Goal: Navigation & Orientation: Find specific page/section

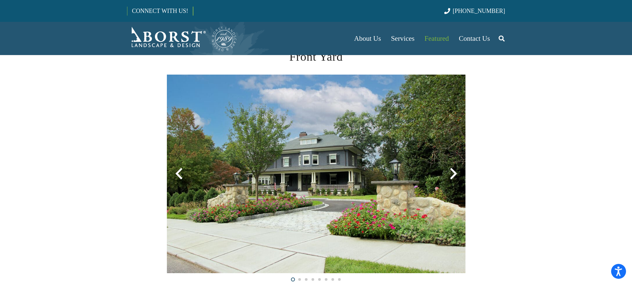
scroll to position [133, 0]
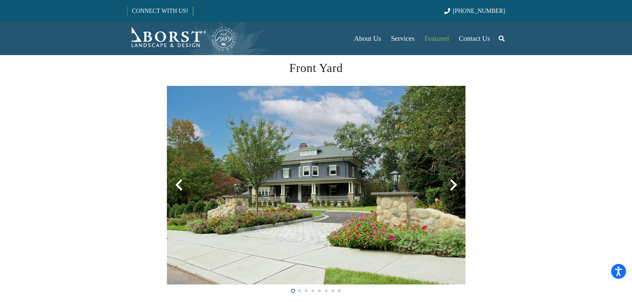
click at [451, 184] on div at bounding box center [454, 185] width 24 height 24
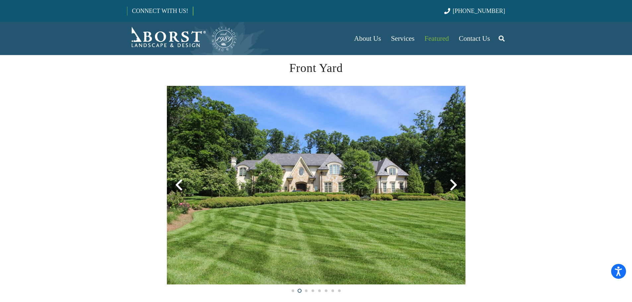
click at [451, 184] on div at bounding box center [454, 185] width 24 height 24
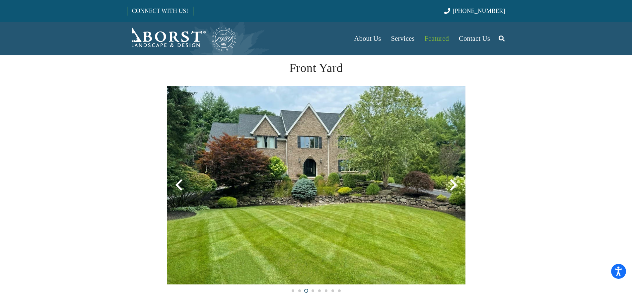
click at [451, 184] on div at bounding box center [454, 185] width 24 height 24
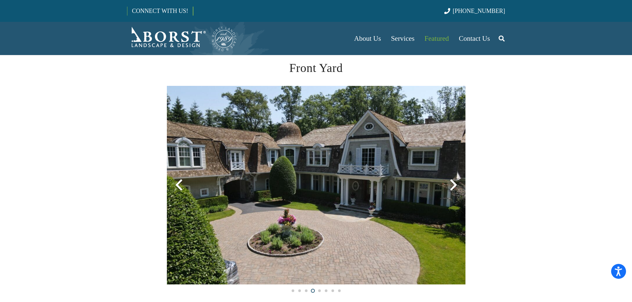
click at [451, 184] on div at bounding box center [454, 185] width 24 height 24
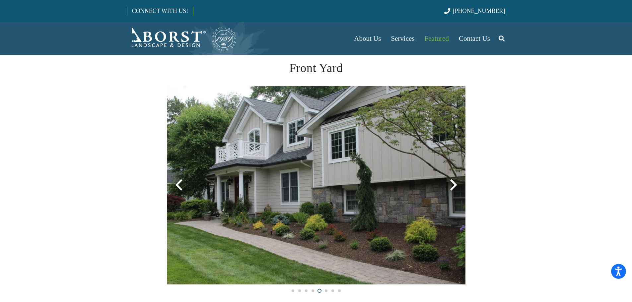
click at [451, 184] on div at bounding box center [454, 185] width 24 height 24
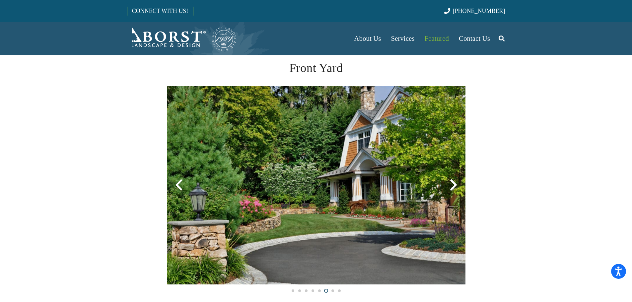
click at [451, 184] on div at bounding box center [454, 185] width 24 height 24
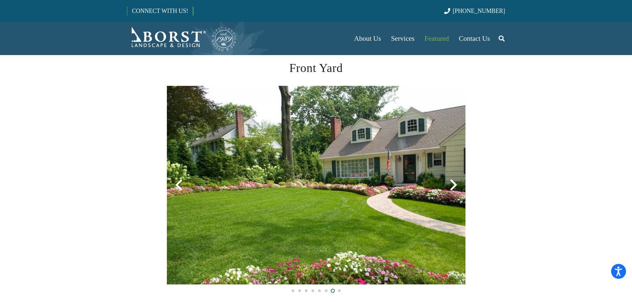
click at [452, 183] on div at bounding box center [454, 185] width 24 height 24
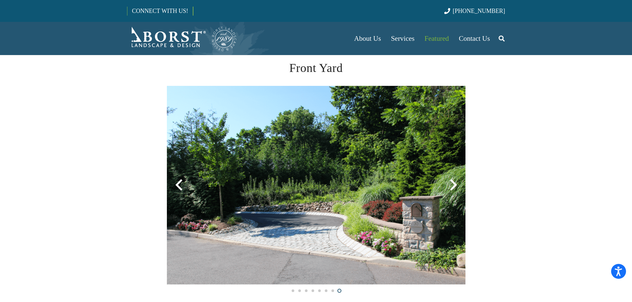
click at [452, 183] on div at bounding box center [454, 185] width 24 height 24
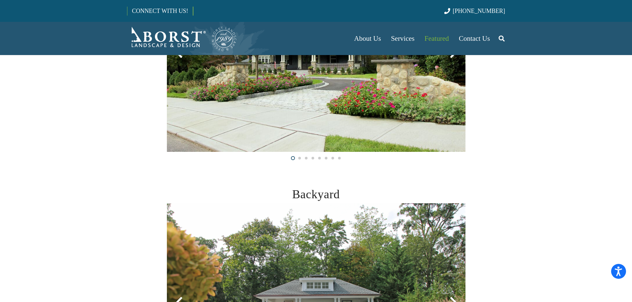
scroll to position [398, 0]
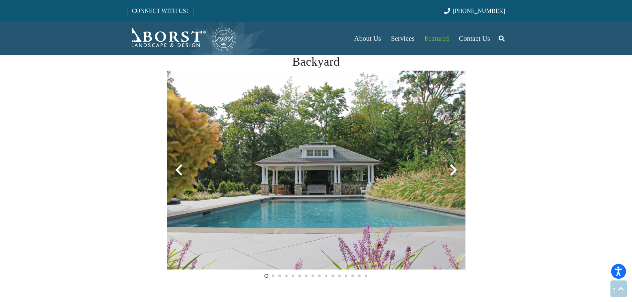
click at [453, 171] on div at bounding box center [454, 170] width 24 height 24
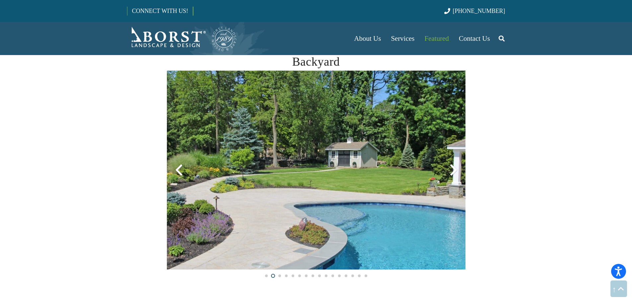
click at [453, 171] on div at bounding box center [454, 170] width 24 height 24
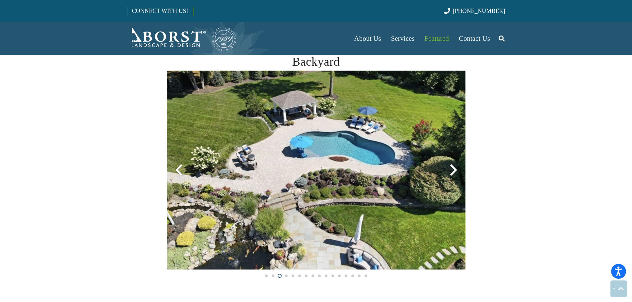
click at [453, 171] on div at bounding box center [454, 170] width 24 height 24
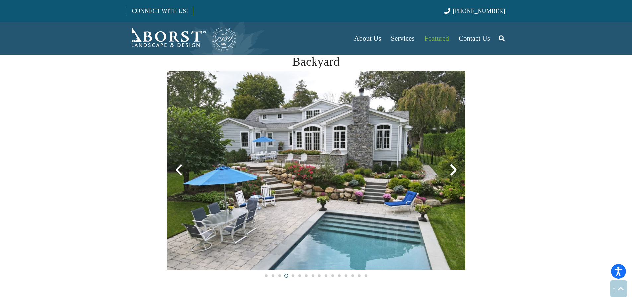
click at [453, 171] on div at bounding box center [454, 170] width 24 height 24
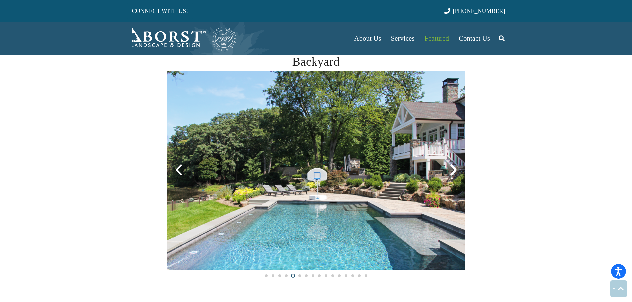
click at [453, 171] on div at bounding box center [454, 170] width 24 height 24
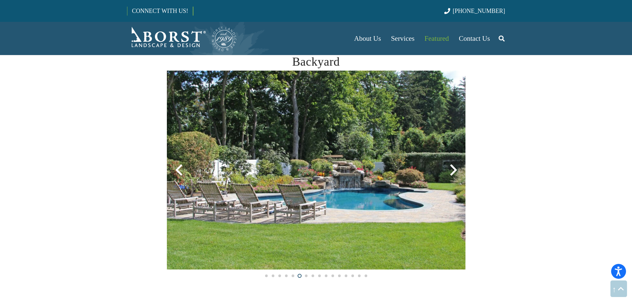
click at [453, 171] on div at bounding box center [454, 170] width 24 height 24
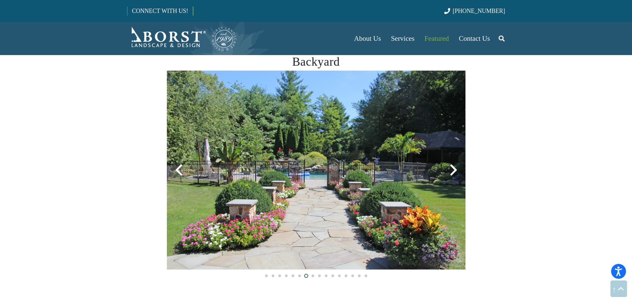
click at [453, 171] on div at bounding box center [454, 170] width 24 height 24
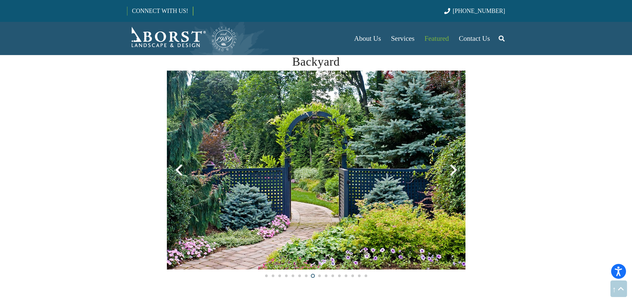
click at [453, 171] on div at bounding box center [454, 170] width 24 height 24
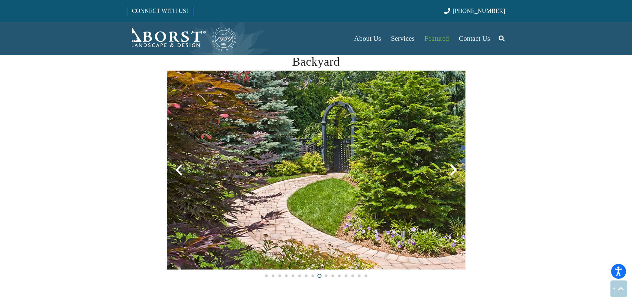
click at [453, 171] on div at bounding box center [454, 170] width 24 height 24
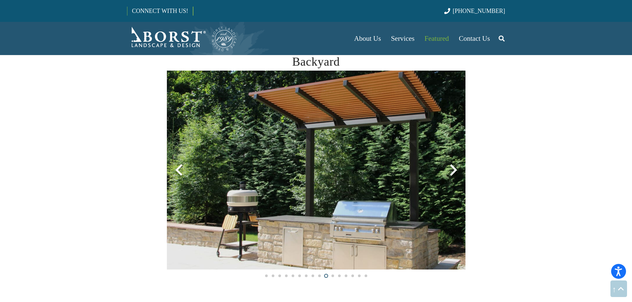
click at [453, 171] on div at bounding box center [454, 170] width 24 height 24
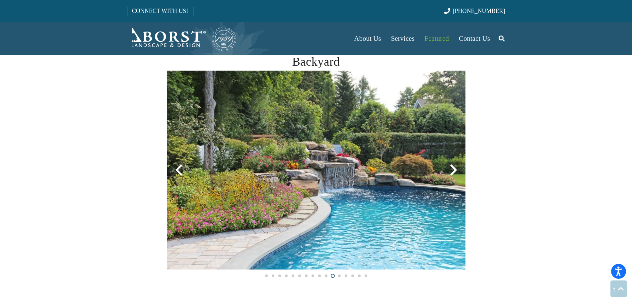
click at [453, 171] on div at bounding box center [454, 170] width 24 height 24
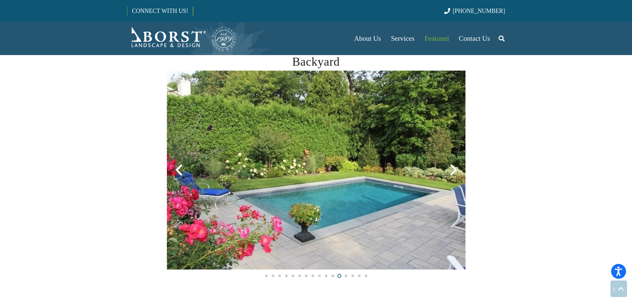
click at [451, 172] on div at bounding box center [454, 170] width 24 height 24
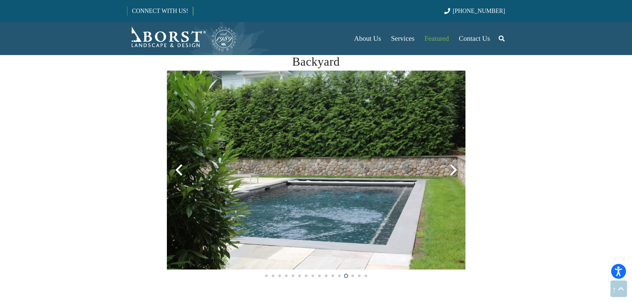
click at [451, 172] on div at bounding box center [454, 170] width 24 height 24
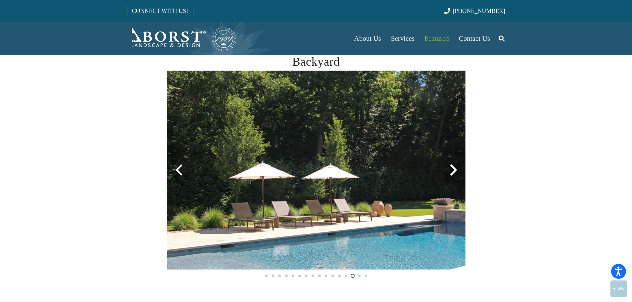
click at [179, 169] on div at bounding box center [179, 170] width 24 height 24
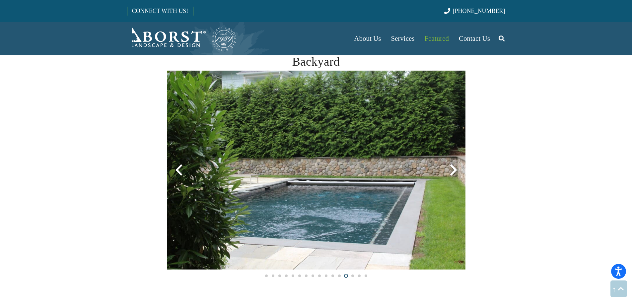
click at [454, 168] on div at bounding box center [454, 170] width 24 height 24
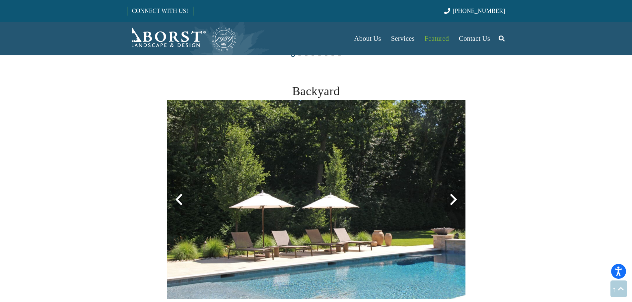
scroll to position [365, 0]
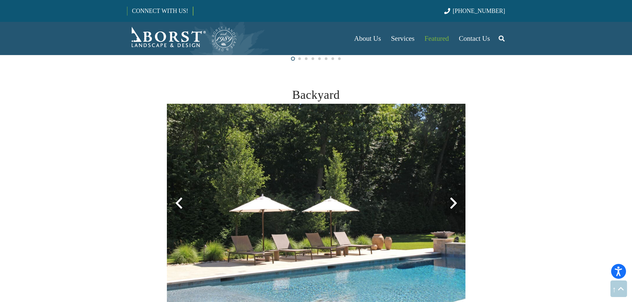
drag, startPoint x: 452, startPoint y: 213, endPoint x: 452, endPoint y: 206, distance: 7.3
click at [452, 208] on div at bounding box center [454, 203] width 24 height 24
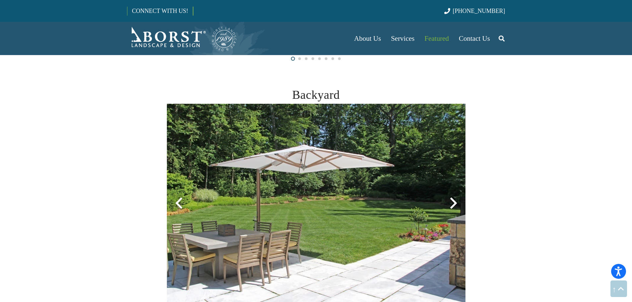
click at [452, 206] on div at bounding box center [454, 203] width 24 height 24
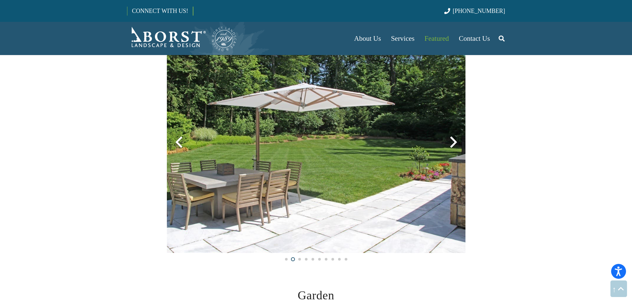
click at [458, 149] on div at bounding box center [454, 142] width 24 height 24
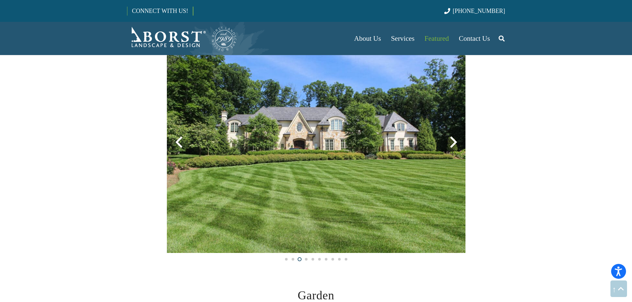
click at [458, 149] on div at bounding box center [454, 142] width 24 height 24
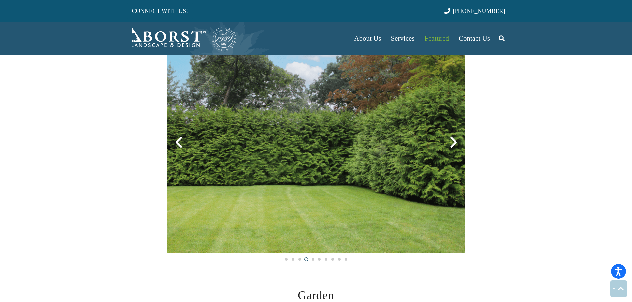
click at [458, 149] on div at bounding box center [454, 142] width 24 height 24
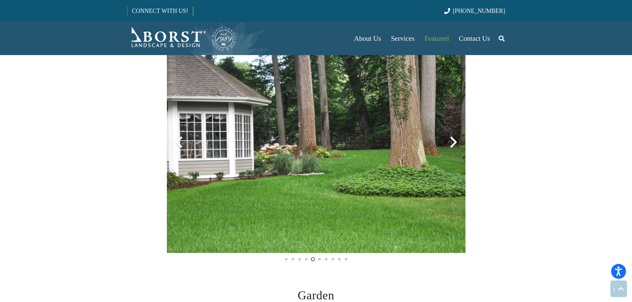
scroll to position [664, 0]
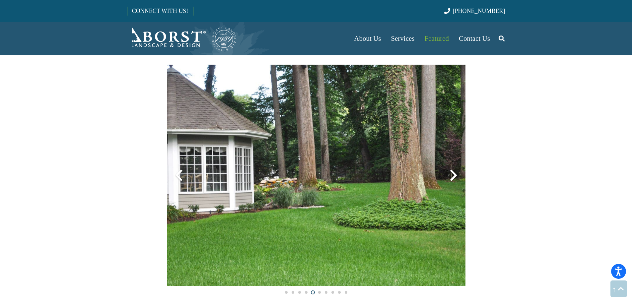
click at [452, 178] on div at bounding box center [454, 176] width 24 height 24
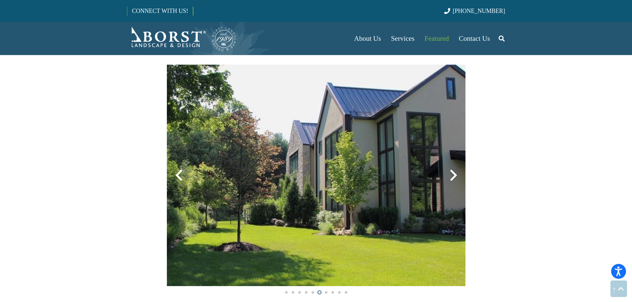
click at [452, 175] on div at bounding box center [454, 176] width 24 height 24
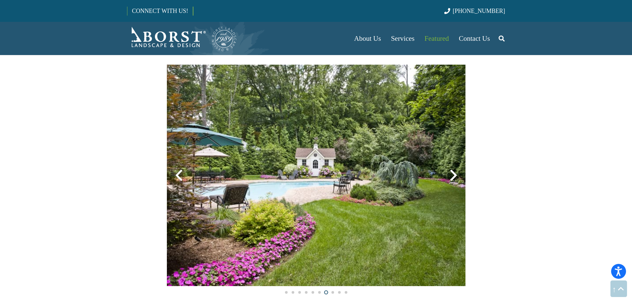
click at [181, 173] on div at bounding box center [179, 176] width 24 height 24
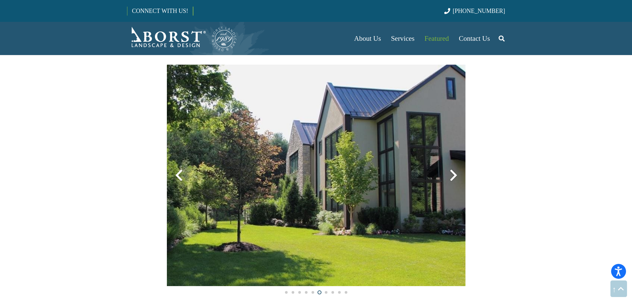
click at [458, 179] on div at bounding box center [454, 176] width 24 height 24
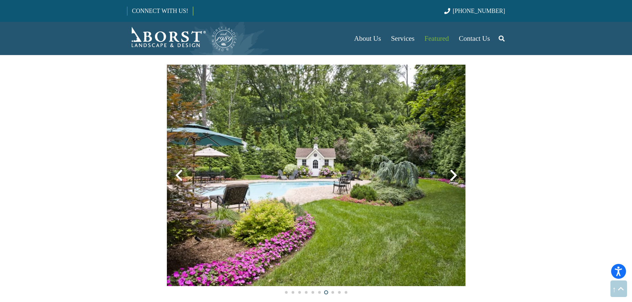
click at [458, 179] on div at bounding box center [454, 176] width 24 height 24
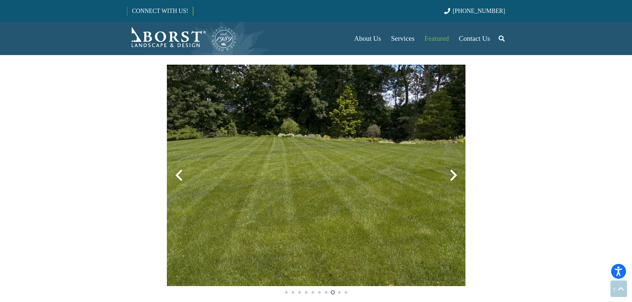
click at [458, 179] on div at bounding box center [454, 176] width 24 height 24
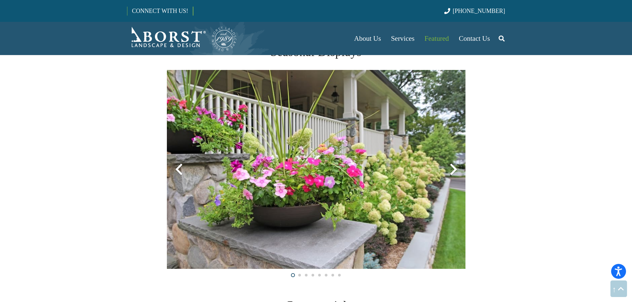
scroll to position [1460, 0]
click at [456, 166] on div at bounding box center [454, 169] width 24 height 24
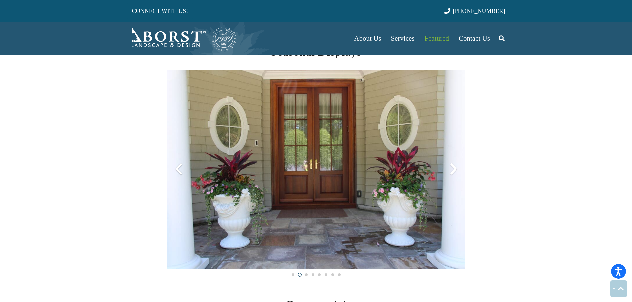
click at [456, 166] on div at bounding box center [454, 169] width 24 height 24
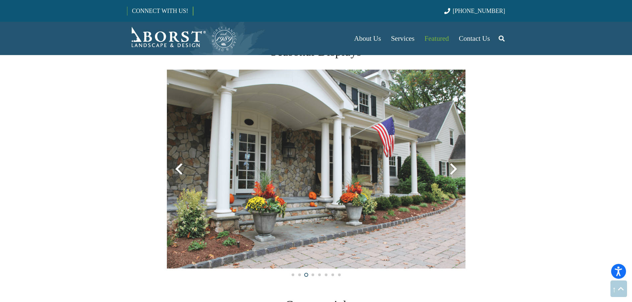
click at [456, 166] on div at bounding box center [454, 169] width 24 height 24
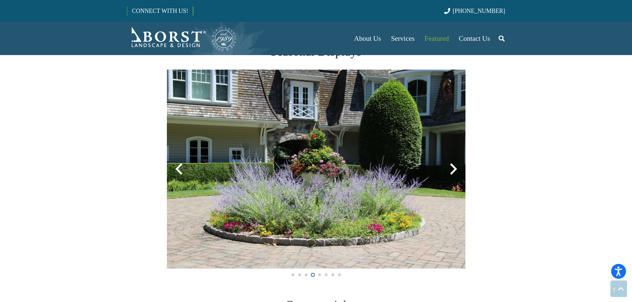
click at [456, 166] on div at bounding box center [454, 169] width 24 height 24
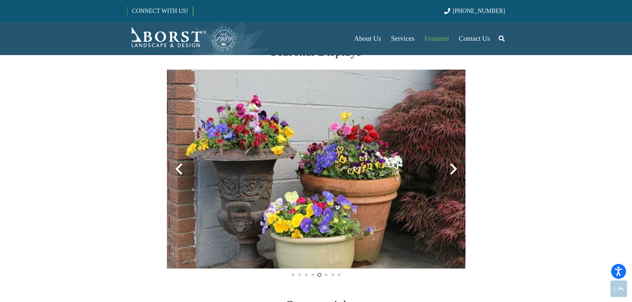
click at [456, 166] on div at bounding box center [454, 169] width 24 height 24
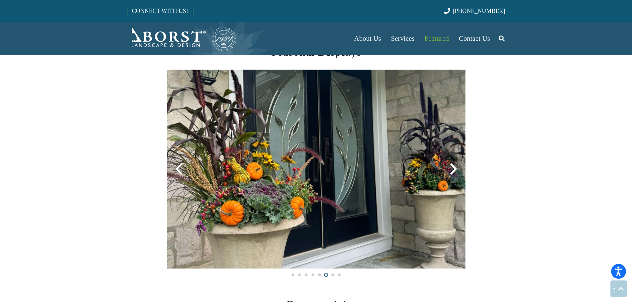
click at [456, 166] on div at bounding box center [454, 169] width 24 height 24
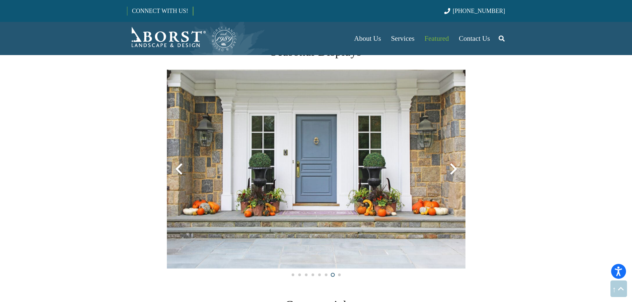
click at [456, 166] on div at bounding box center [454, 169] width 24 height 24
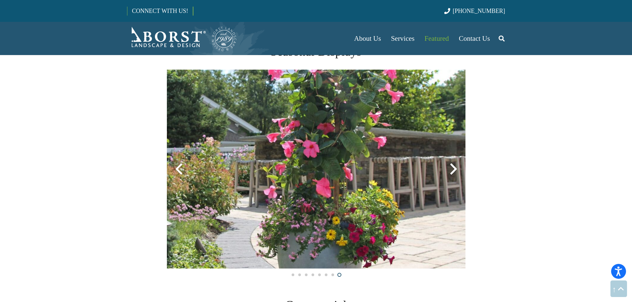
click at [456, 166] on div at bounding box center [454, 169] width 24 height 24
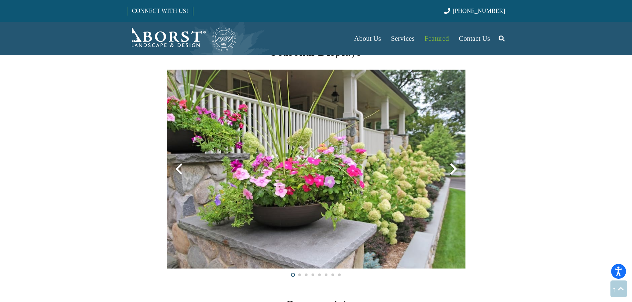
click at [456, 166] on div at bounding box center [454, 169] width 24 height 24
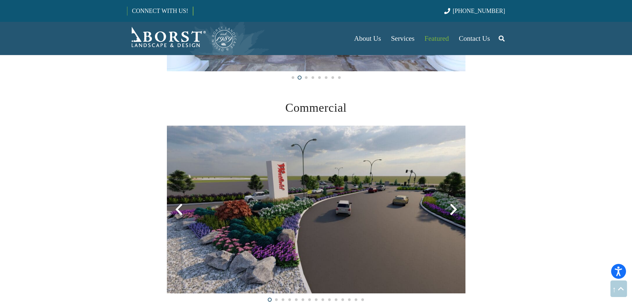
scroll to position [1692, 0]
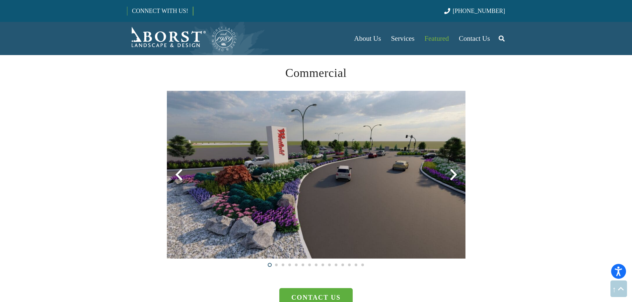
click at [456, 167] on div at bounding box center [454, 175] width 24 height 24
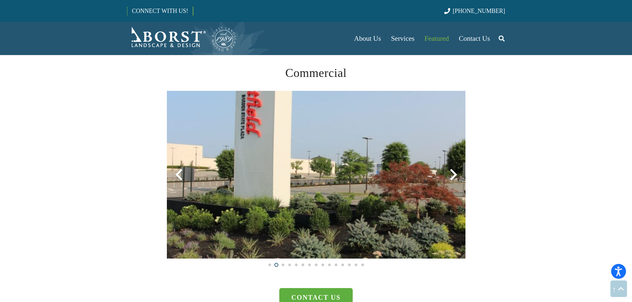
click at [456, 167] on div at bounding box center [454, 175] width 24 height 24
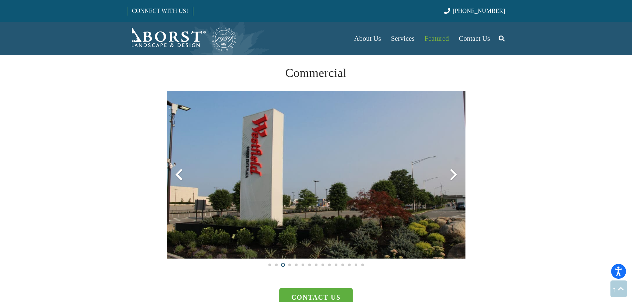
click at [456, 167] on div at bounding box center [454, 175] width 24 height 24
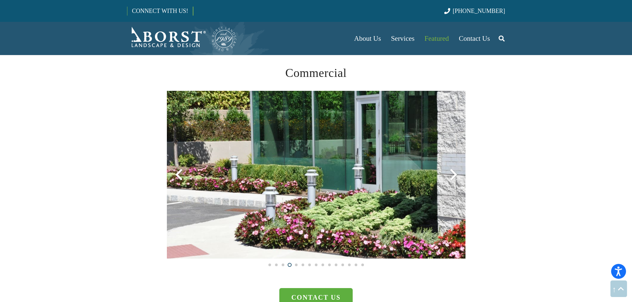
click at [456, 167] on div at bounding box center [454, 175] width 24 height 24
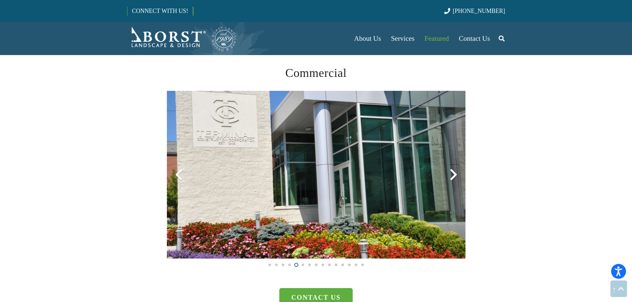
click at [456, 167] on div at bounding box center [454, 175] width 24 height 24
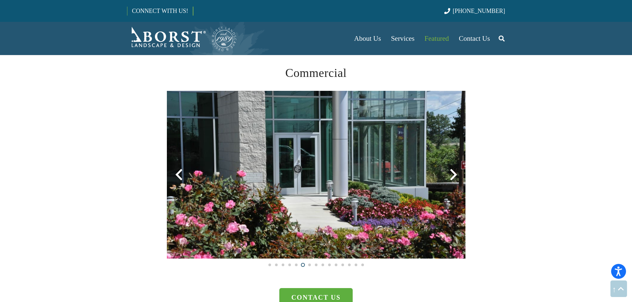
click at [456, 167] on div at bounding box center [454, 175] width 24 height 24
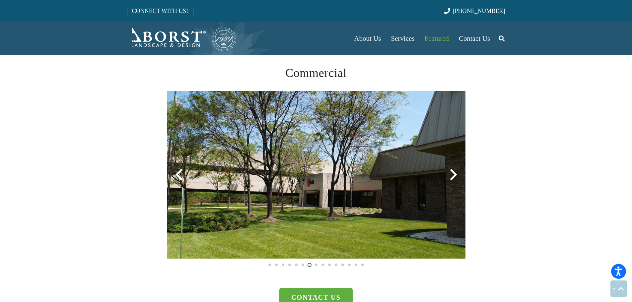
click at [456, 167] on div at bounding box center [454, 175] width 24 height 24
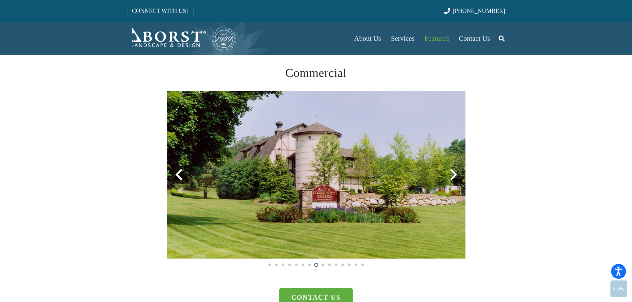
click at [456, 167] on div at bounding box center [454, 175] width 24 height 24
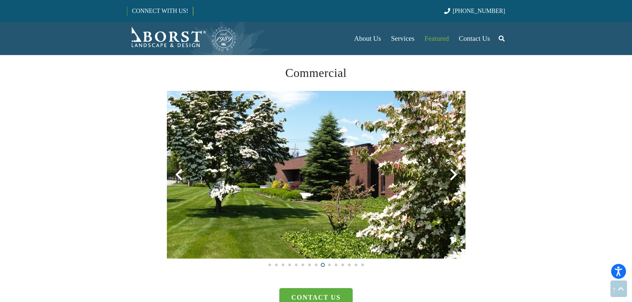
click at [456, 167] on div at bounding box center [454, 175] width 24 height 24
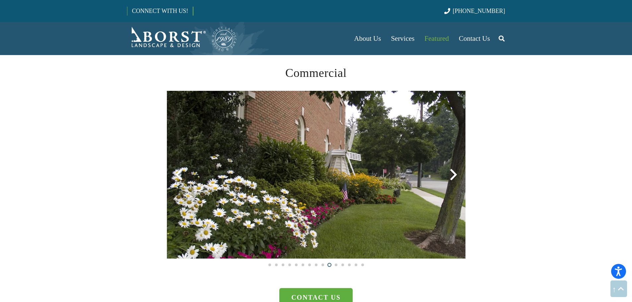
click at [456, 167] on div at bounding box center [454, 175] width 24 height 24
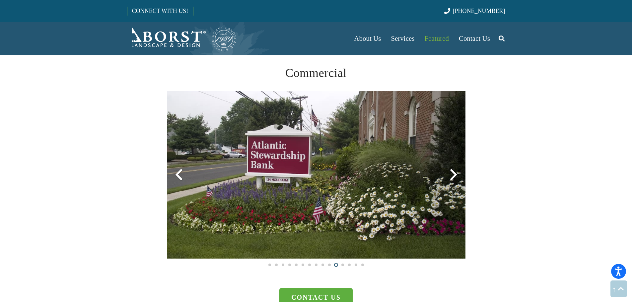
click at [456, 167] on div at bounding box center [454, 175] width 24 height 24
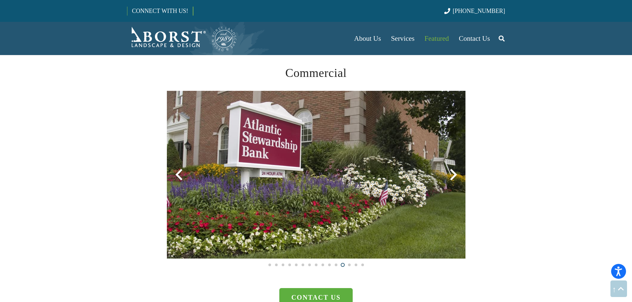
click at [456, 167] on div at bounding box center [454, 175] width 24 height 24
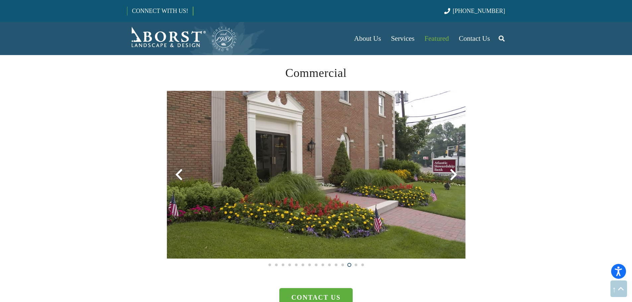
click at [451, 174] on div at bounding box center [454, 175] width 24 height 24
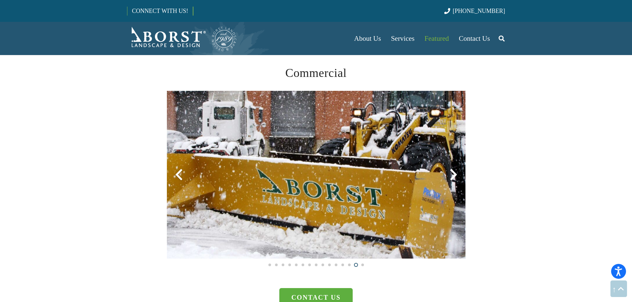
click at [451, 173] on div at bounding box center [454, 175] width 24 height 24
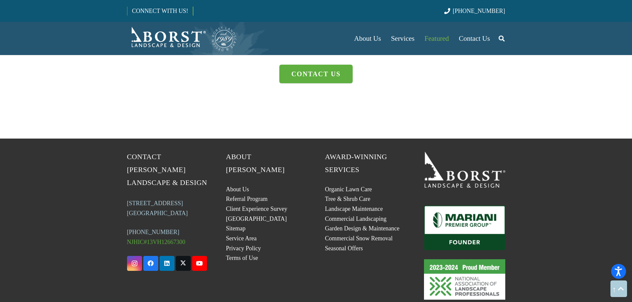
scroll to position [1924, 0]
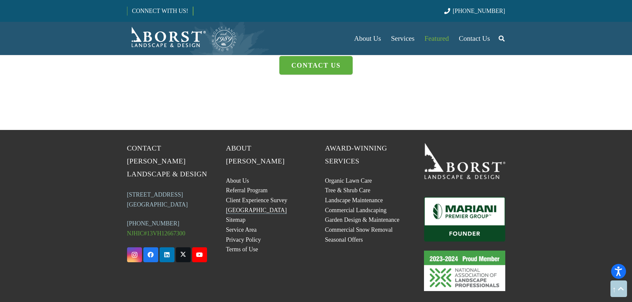
click at [244, 207] on link "[GEOGRAPHIC_DATA]" at bounding box center [256, 210] width 61 height 7
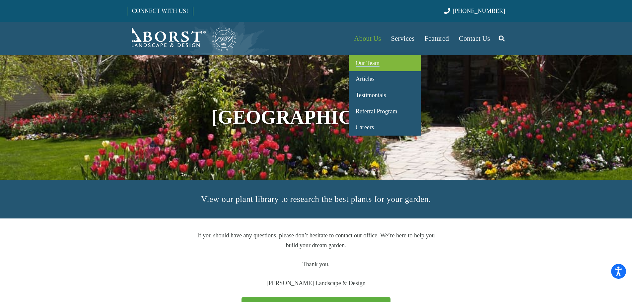
click at [374, 64] on span "Our Team" at bounding box center [368, 63] width 24 height 7
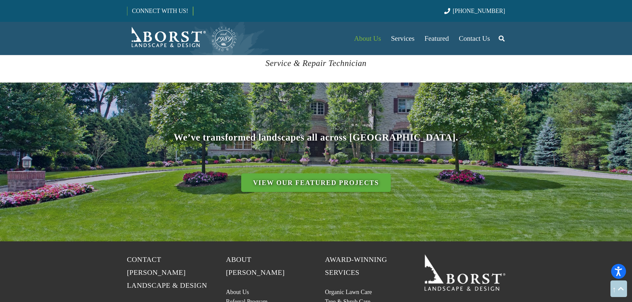
scroll to position [2787, 0]
